Goal: Register for event/course

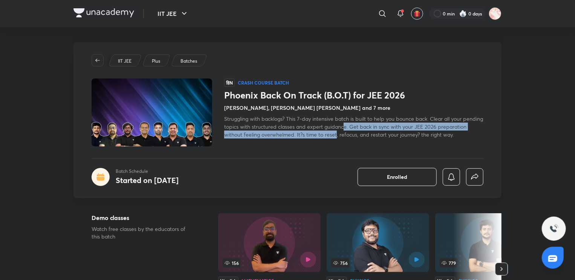
drag, startPoint x: 367, startPoint y: 130, endPoint x: 365, endPoint y: 124, distance: 6.6
click at [365, 124] on span "Struggling with backlogs? This 7-day intensive batch is built to help you bounc…" at bounding box center [353, 126] width 259 height 23
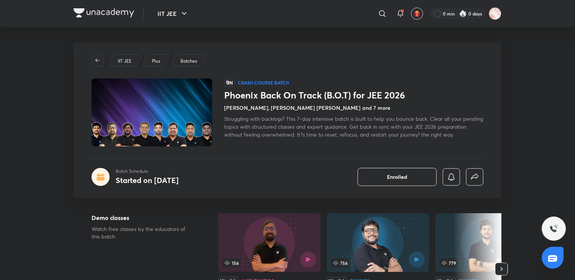
click at [376, 133] on span "Struggling with backlogs? This 7-day intensive batch is built to help you bounc…" at bounding box center [353, 126] width 259 height 23
